Goal: Information Seeking & Learning: Learn about a topic

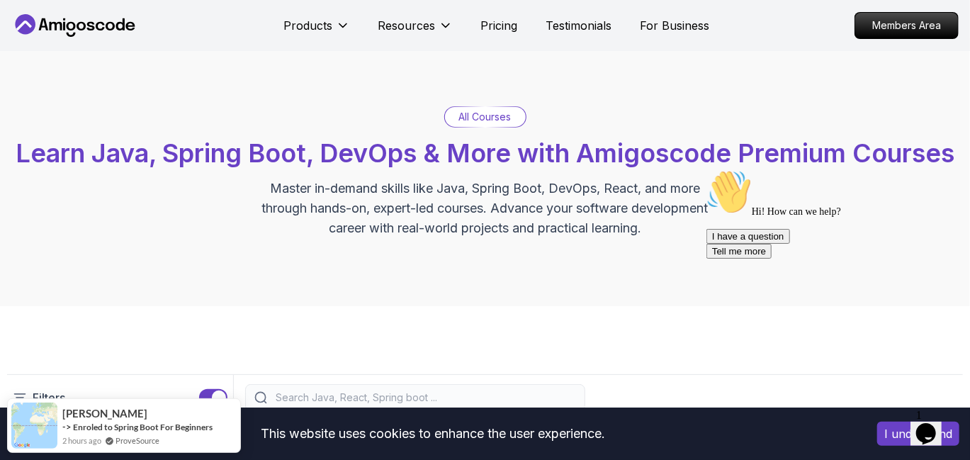
scroll to position [14, 0]
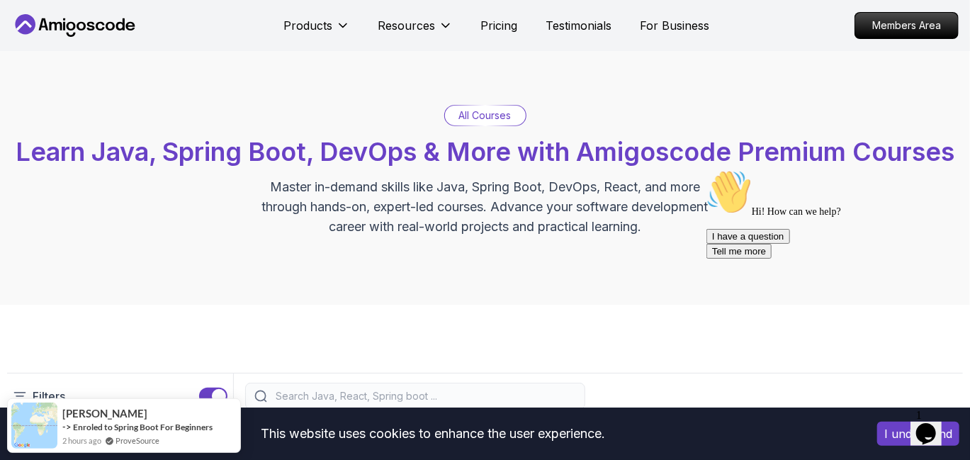
click at [431, 389] on input "search" at bounding box center [424, 396] width 303 height 14
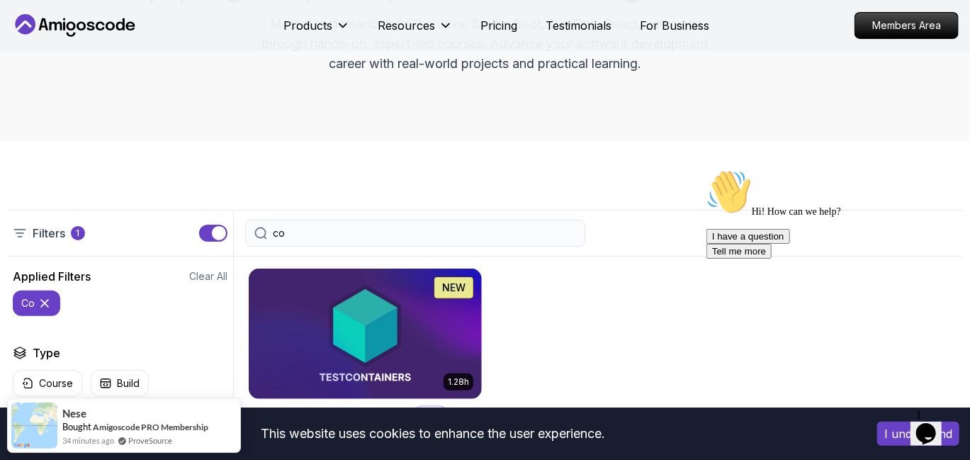
scroll to position [179, 0]
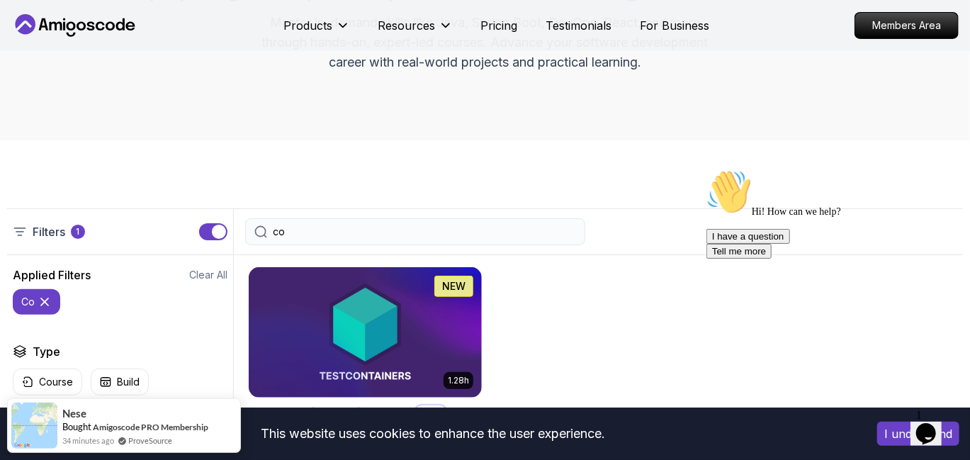
click at [407, 218] on div "co" at bounding box center [415, 231] width 340 height 27
click at [375, 208] on div "Filters 1 co" at bounding box center [485, 231] width 956 height 47
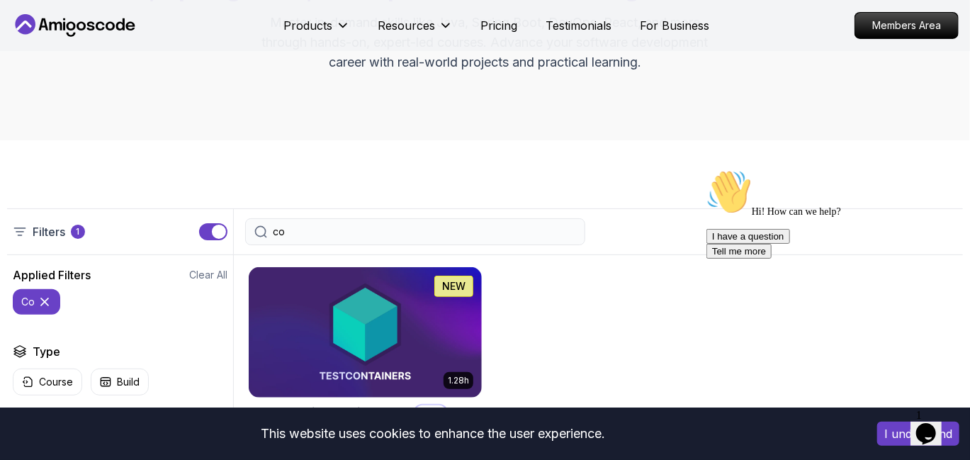
click at [373, 225] on input "co" at bounding box center [424, 232] width 303 height 14
type input "c"
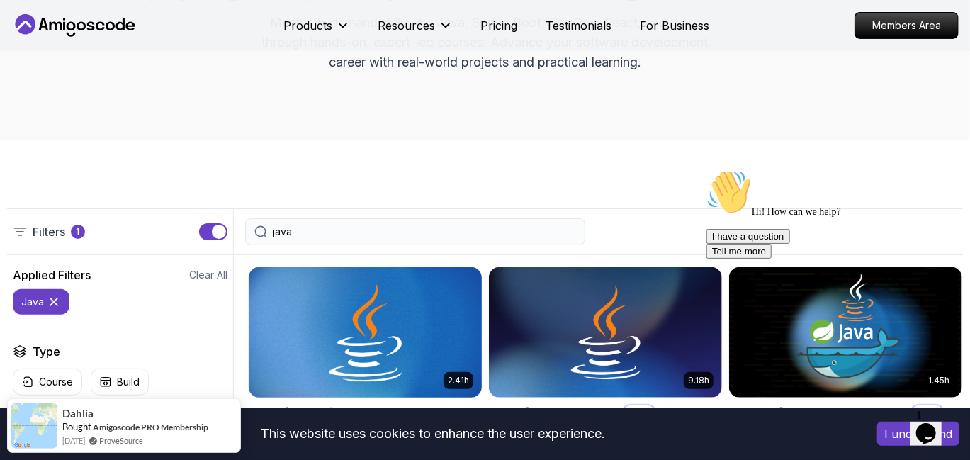
type input "java"
click at [392, 309] on img at bounding box center [365, 332] width 244 height 137
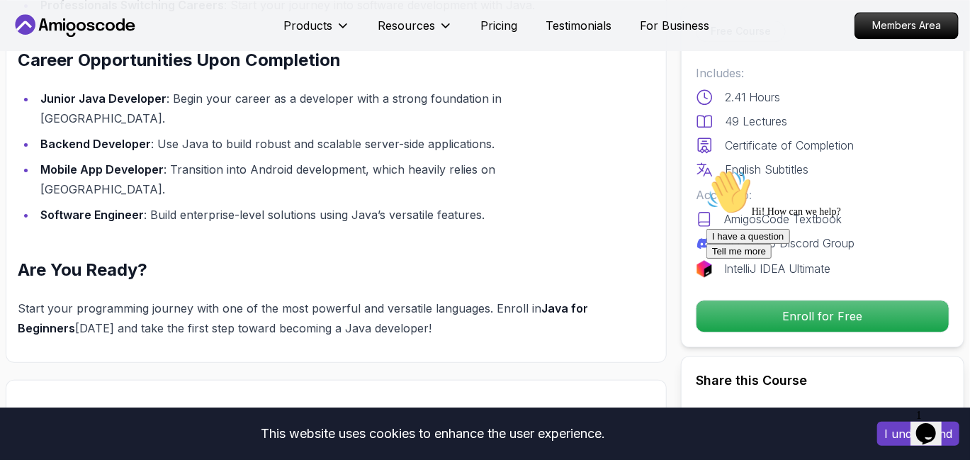
scroll to position [1679, 0]
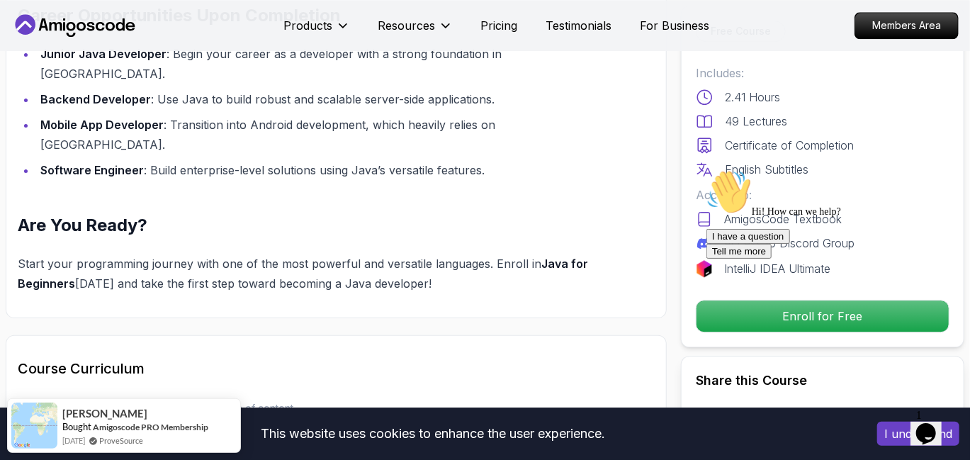
scroll to position [1723, 0]
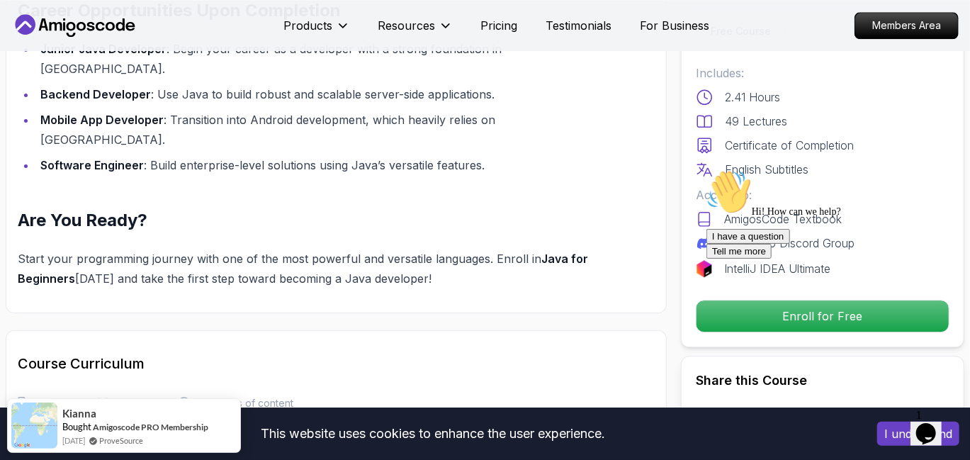
drag, startPoint x: 60, startPoint y: 344, endPoint x: 32, endPoint y: 341, distance: 28.6
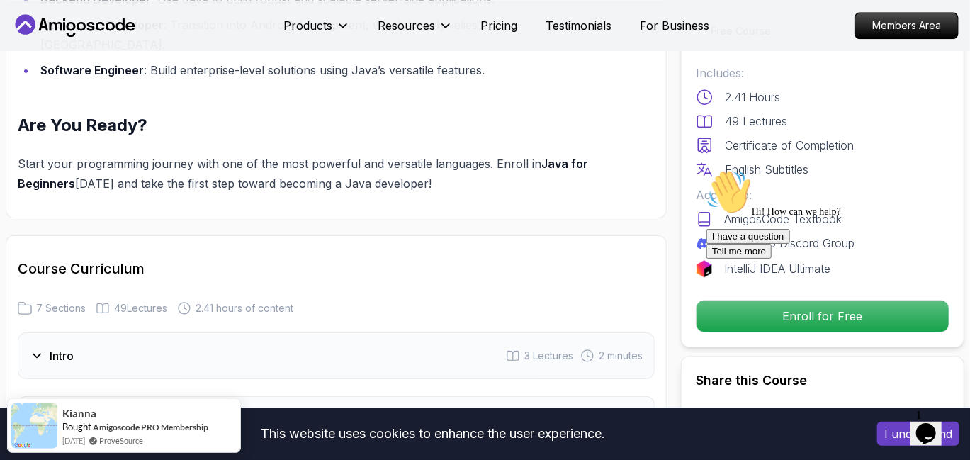
scroll to position [1818, 0]
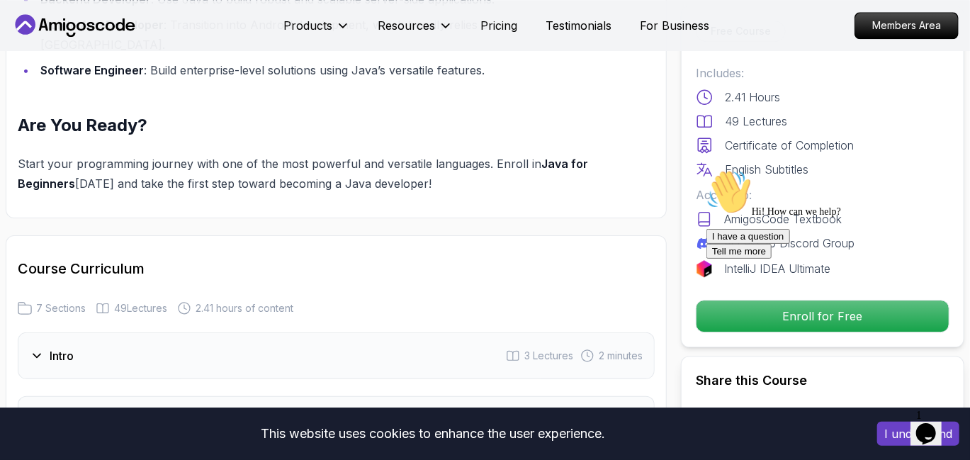
click at [575, 451] on div "1 - What Is Java 2:38" at bounding box center [336, 459] width 614 height 17
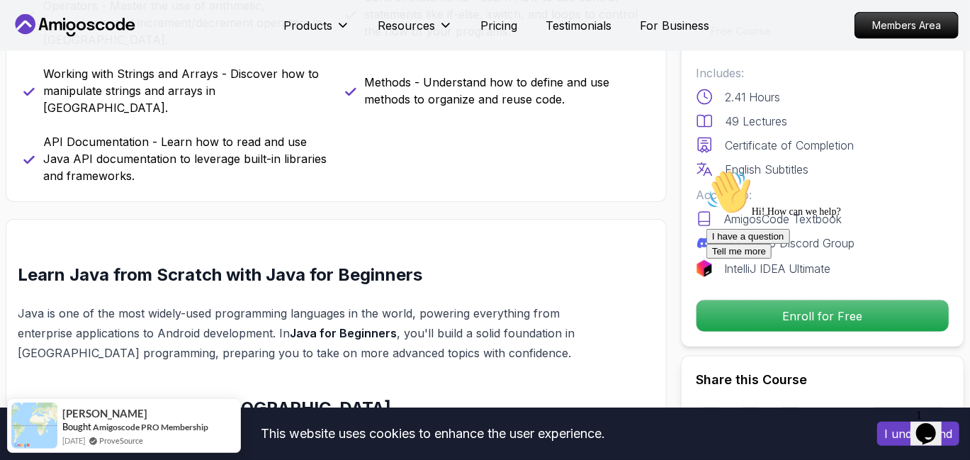
scroll to position [890, 0]
